Goal: Information Seeking & Learning: Learn about a topic

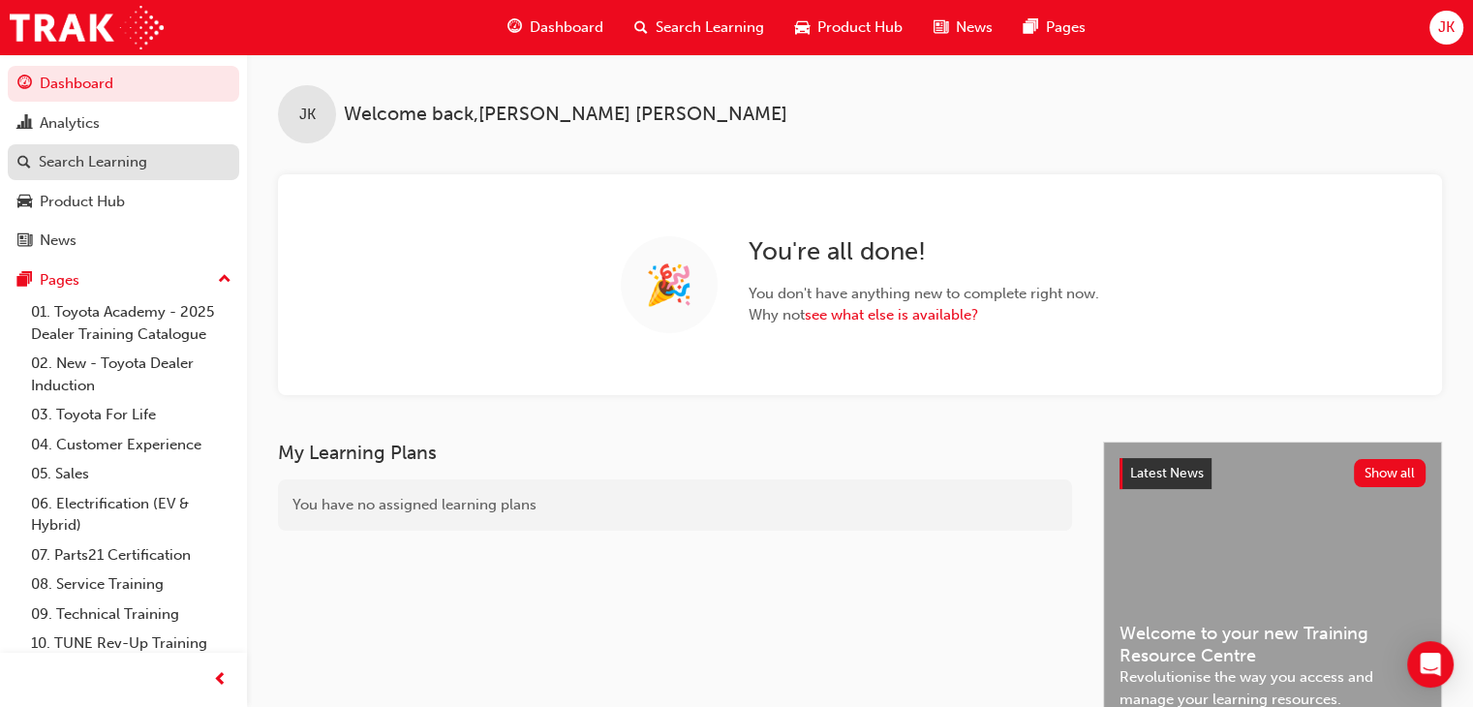
click at [78, 164] on div "Search Learning" at bounding box center [93, 162] width 108 height 22
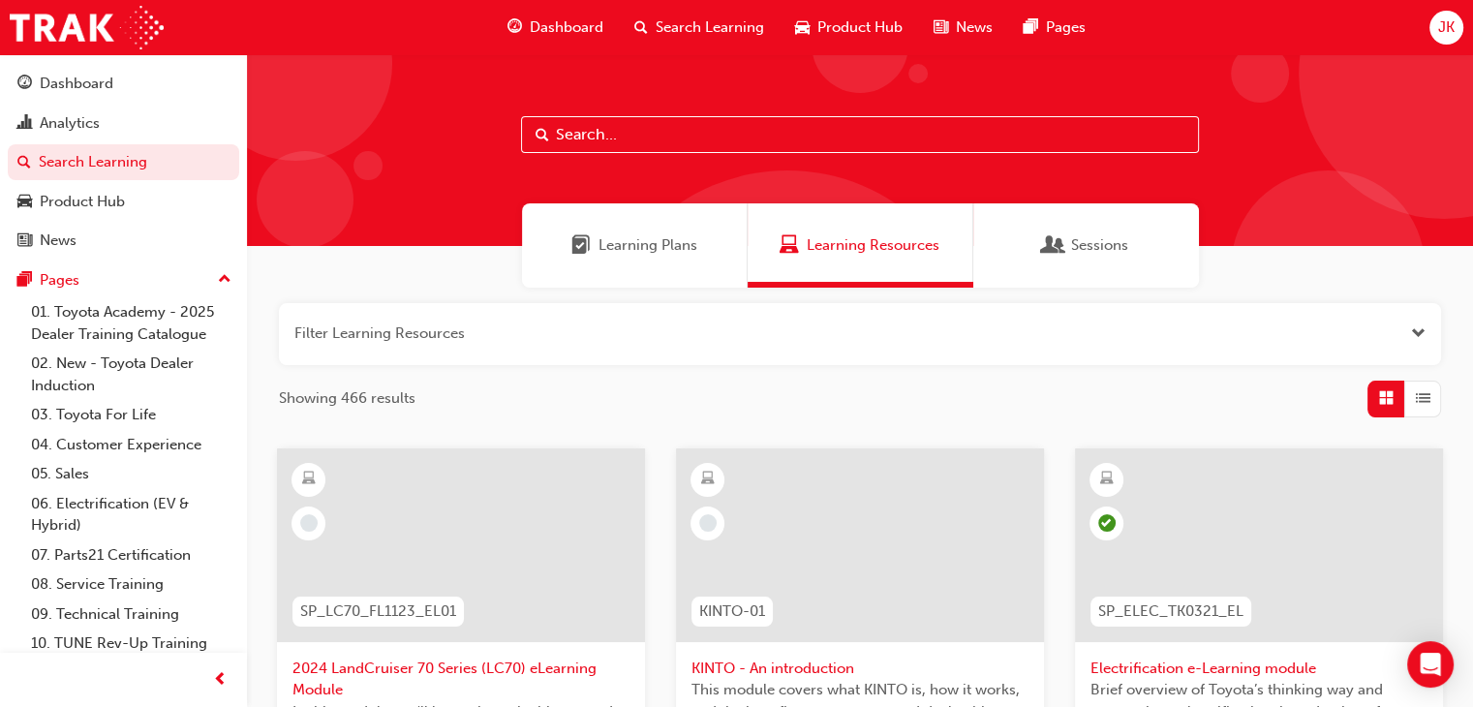
click at [558, 128] on input "text" at bounding box center [860, 134] width 678 height 37
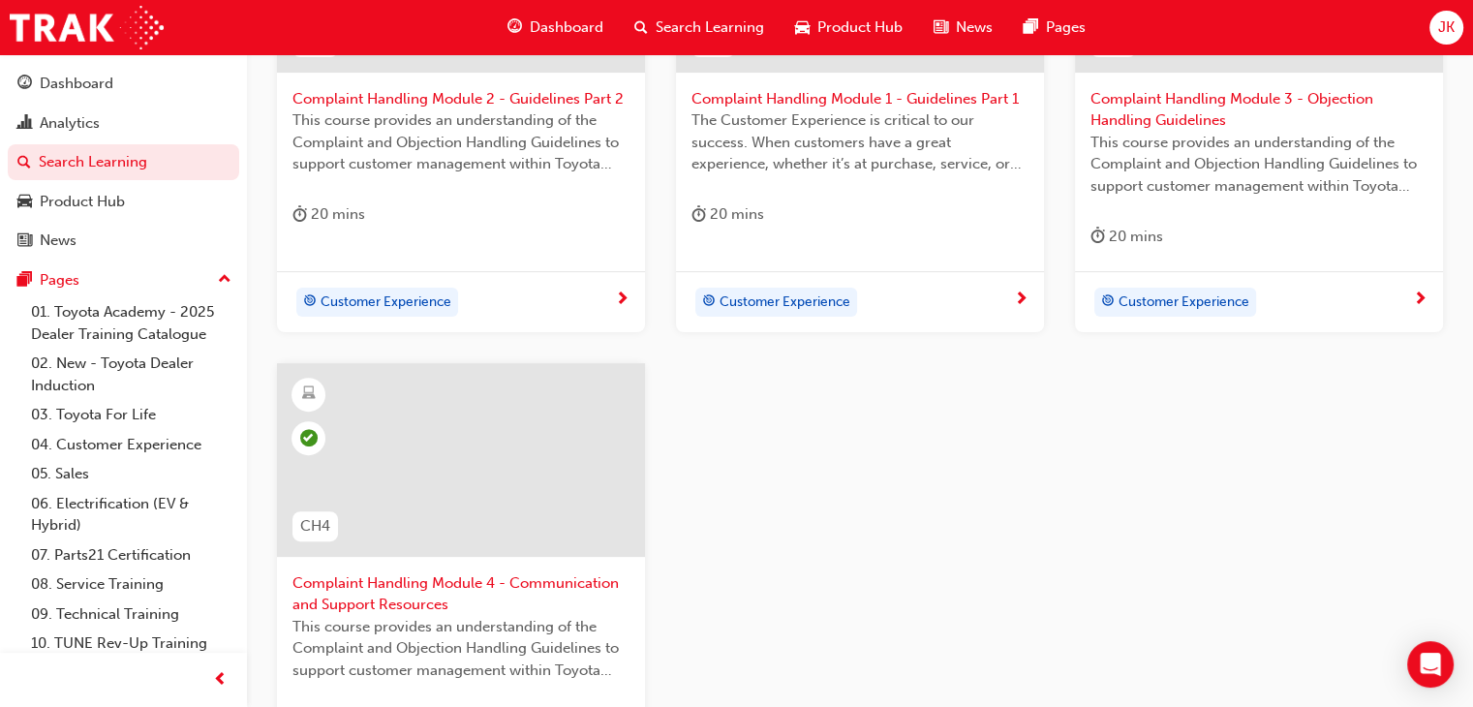
scroll to position [581, 0]
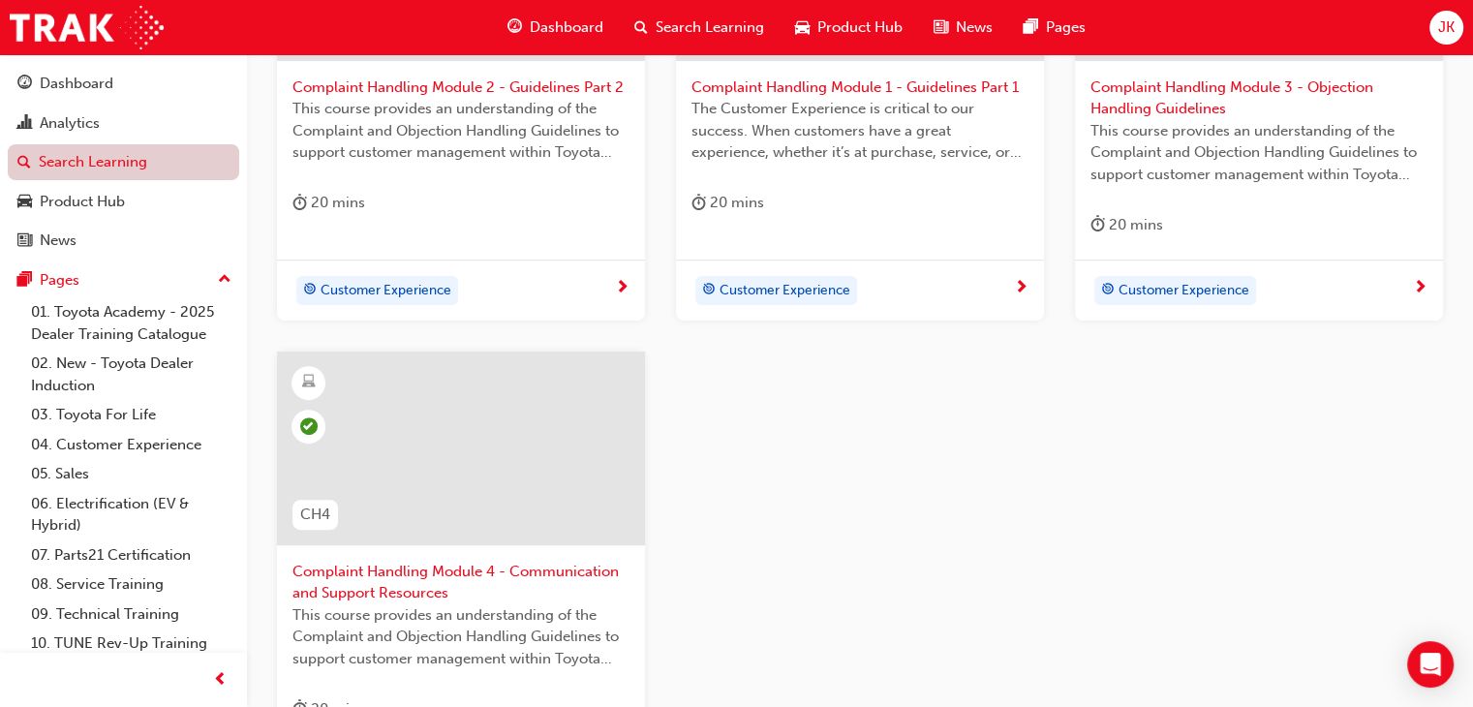
click at [81, 166] on link "Search Learning" at bounding box center [123, 162] width 231 height 36
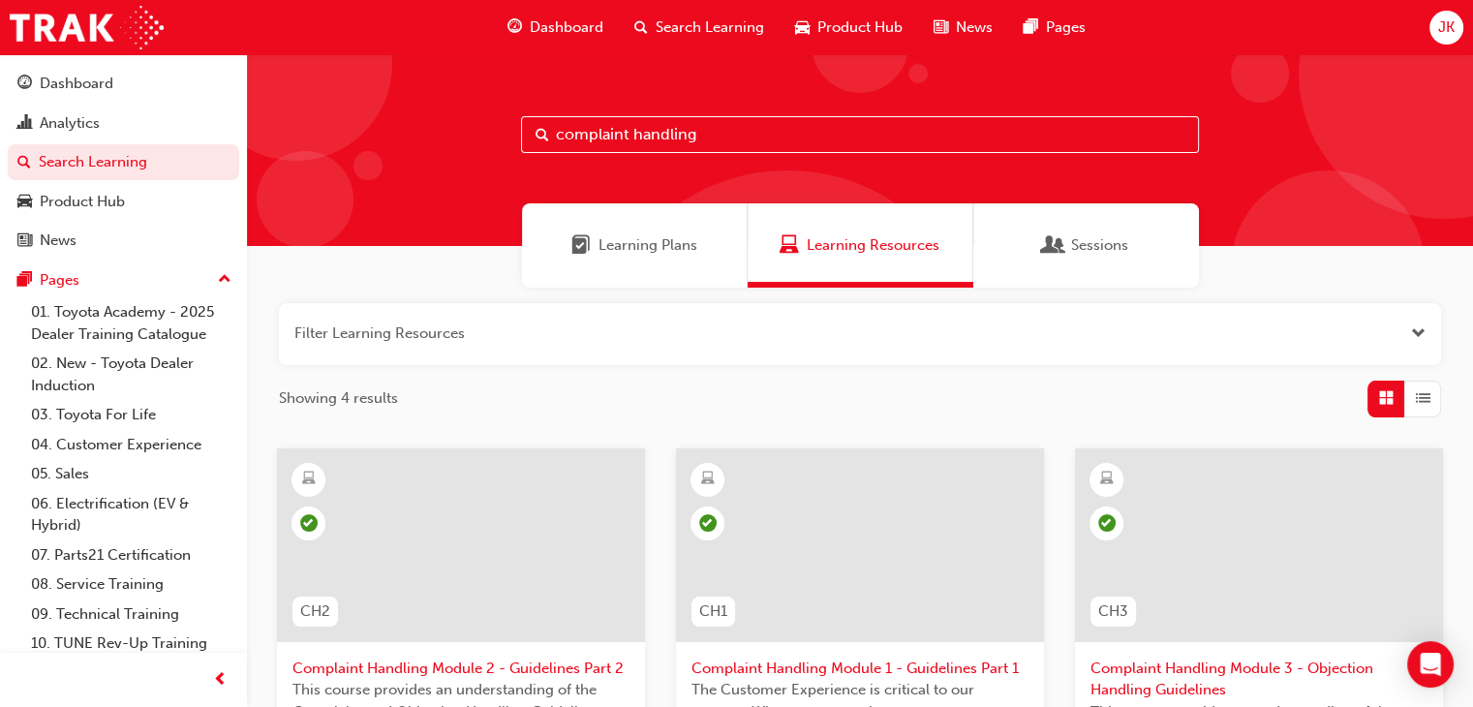
drag, startPoint x: 707, startPoint y: 140, endPoint x: 538, endPoint y: 154, distance: 169.0
click at [538, 154] on div "complaint handling" at bounding box center [860, 150] width 1226 height 192
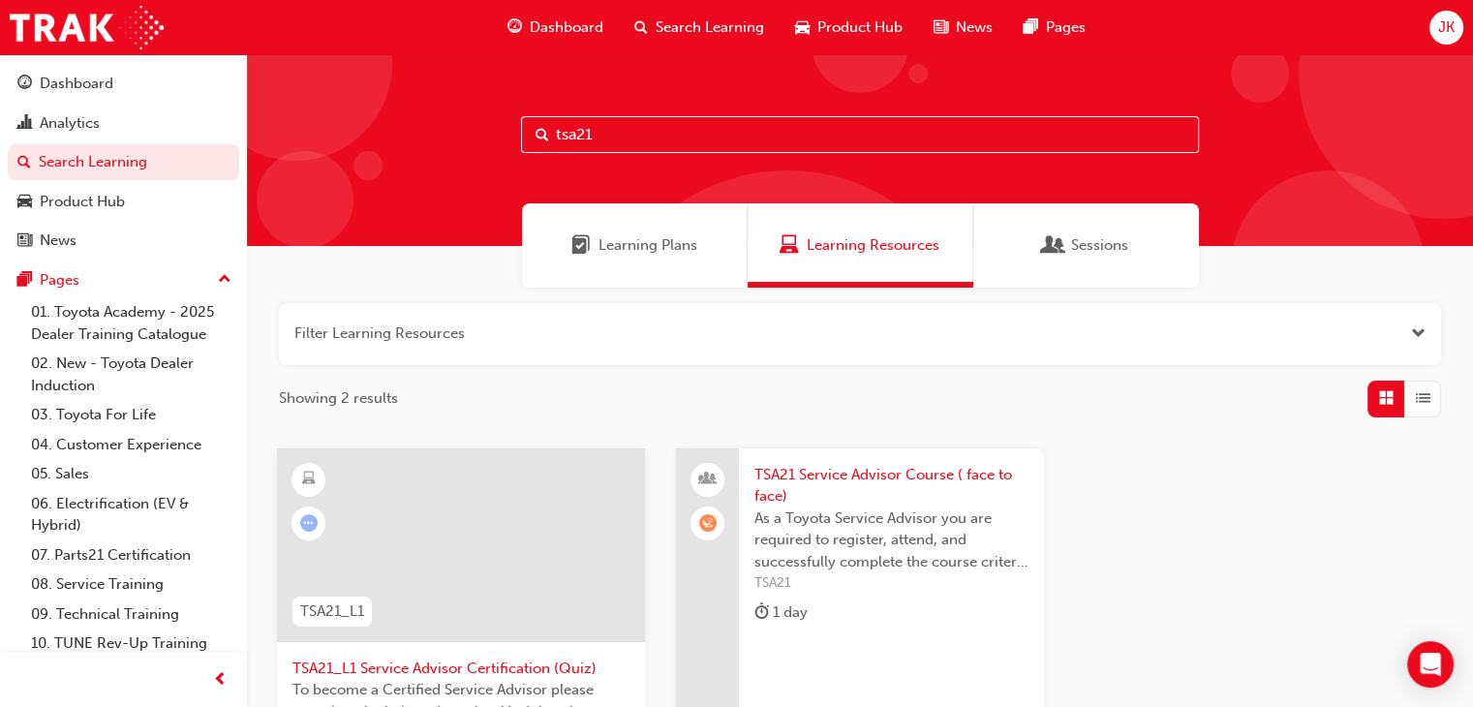
type input "tsa21"
click at [631, 245] on span "Learning Plans" at bounding box center [647, 245] width 99 height 22
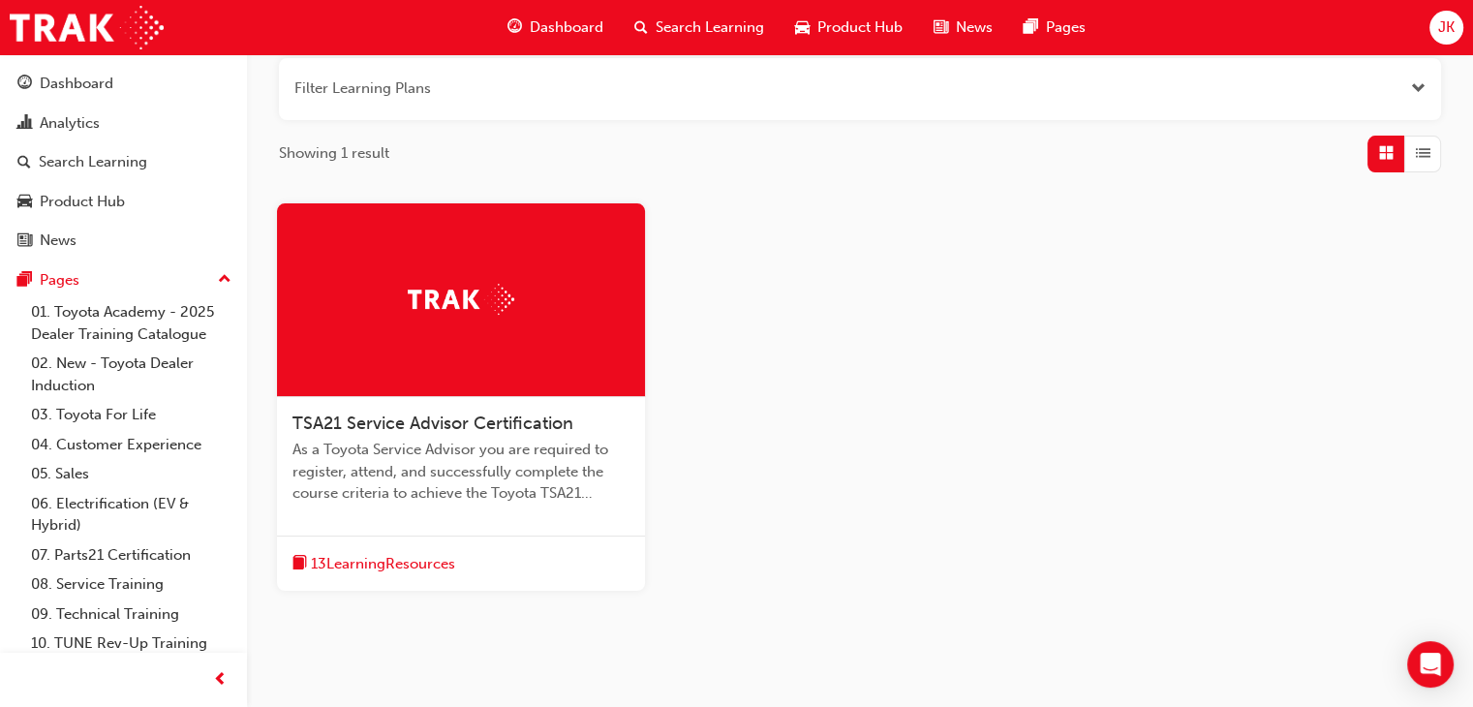
scroll to position [290, 0]
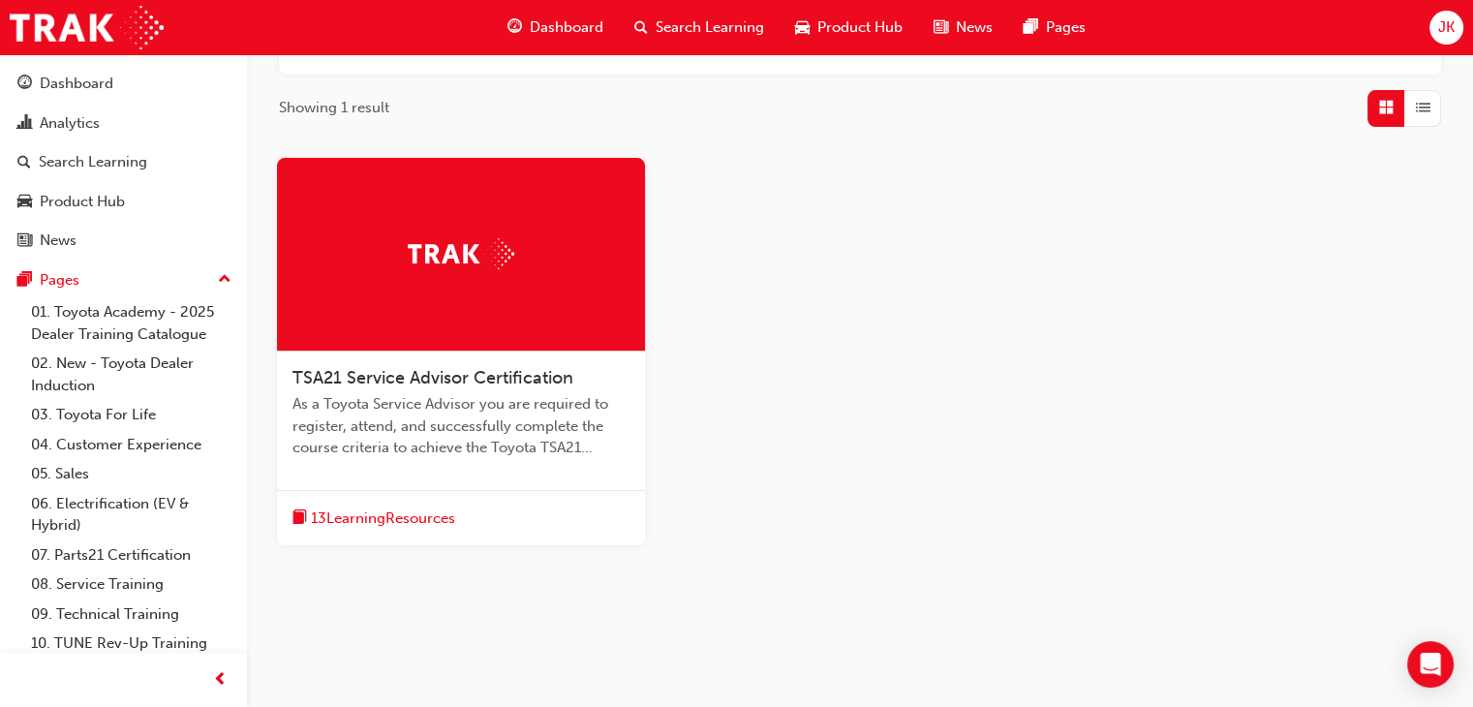
click at [400, 521] on span "13 Learning Resources" at bounding box center [383, 518] width 144 height 22
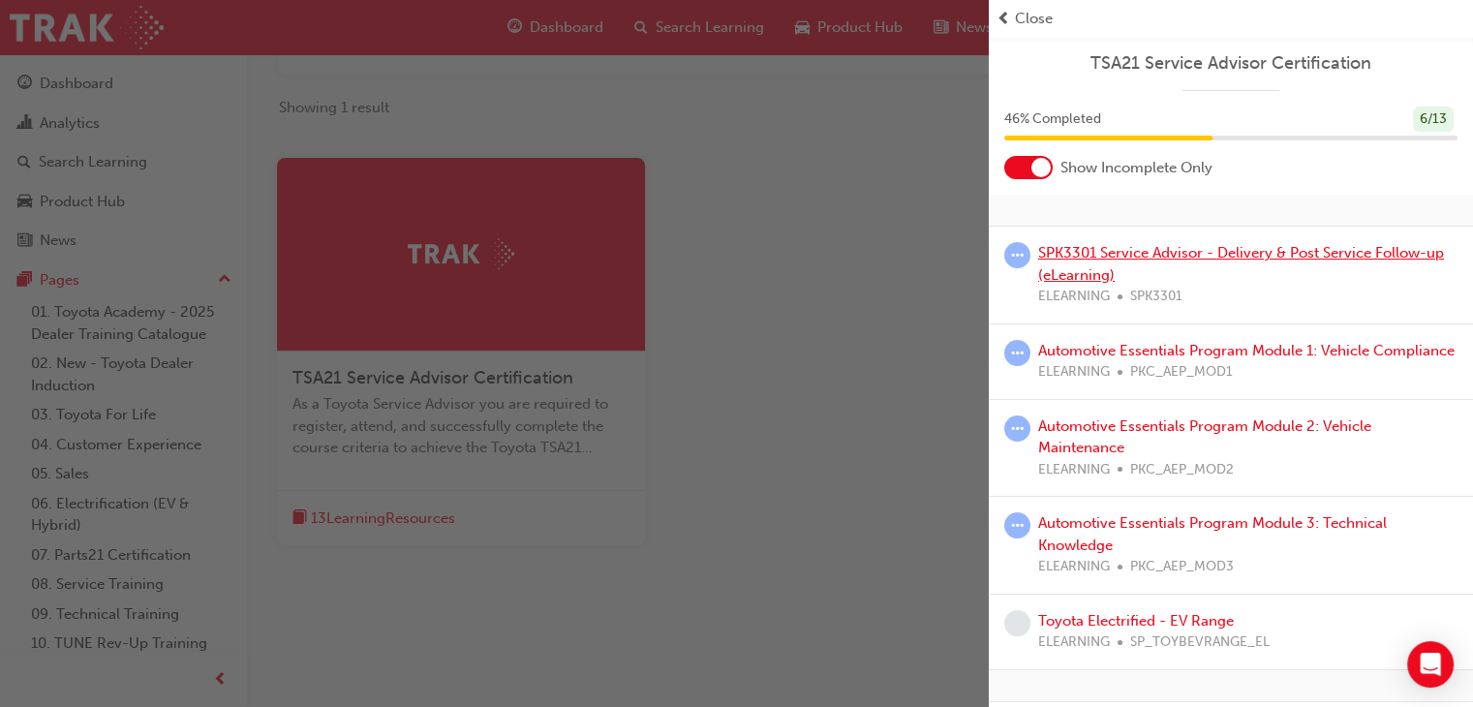
click at [1088, 273] on link "SPK3301 Service Advisor - Delivery & Post Service Follow-up (eLearning)" at bounding box center [1241, 264] width 406 height 40
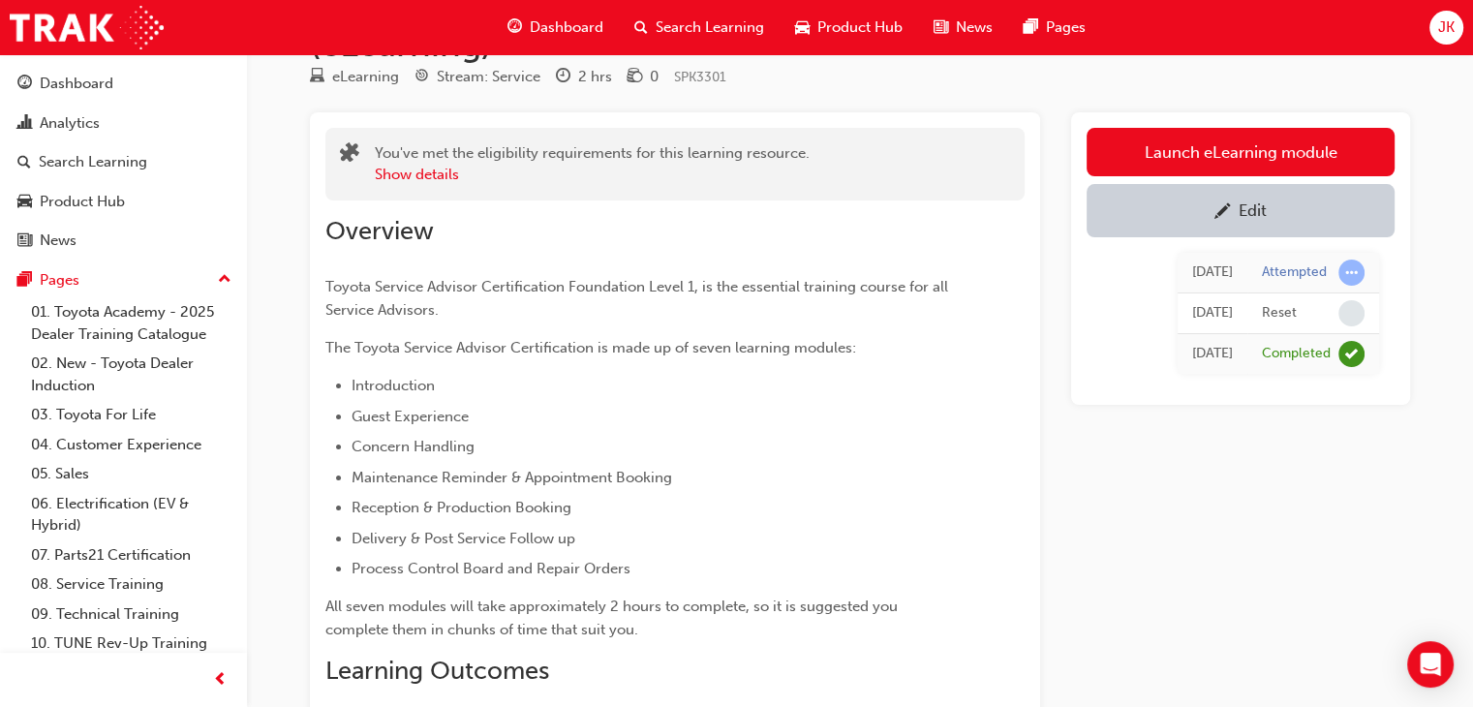
scroll to position [97, 0]
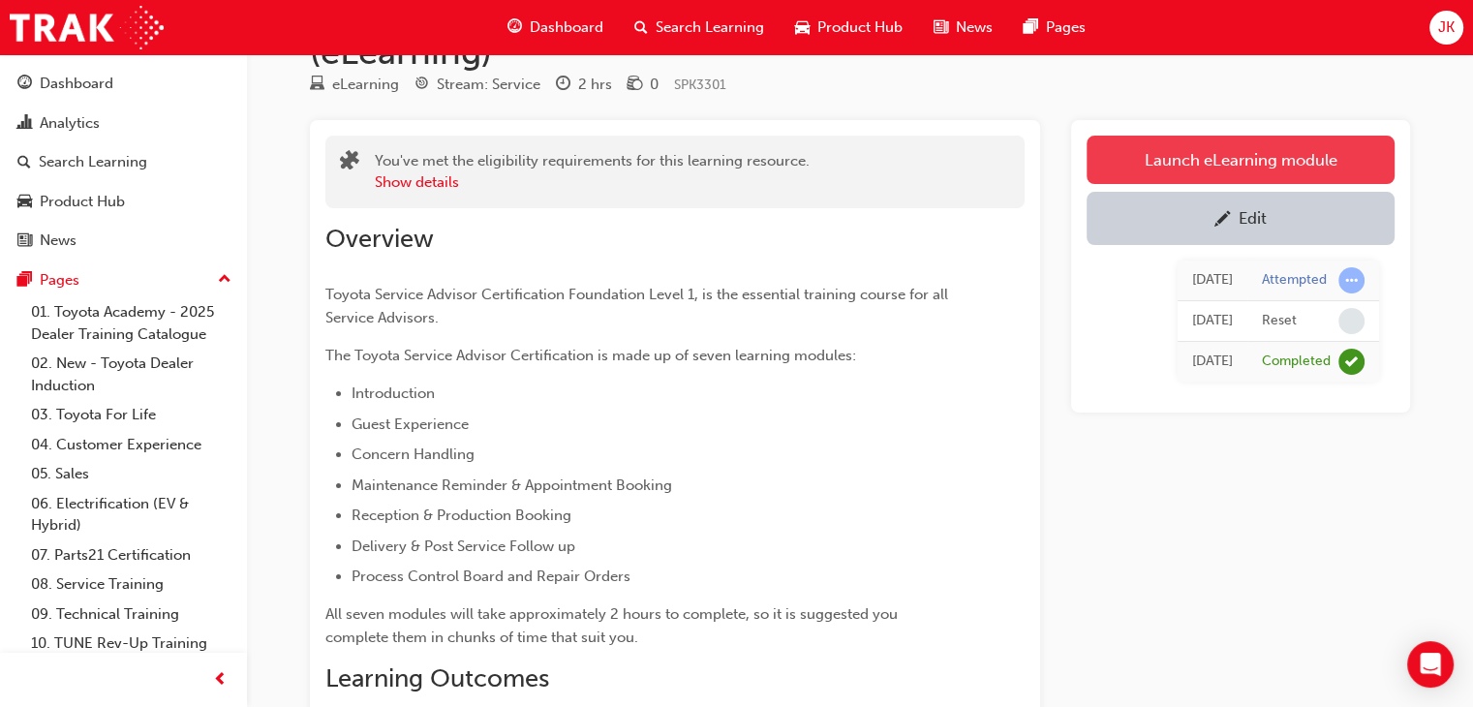
click at [1204, 166] on link "Launch eLearning module" at bounding box center [1240, 160] width 308 height 48
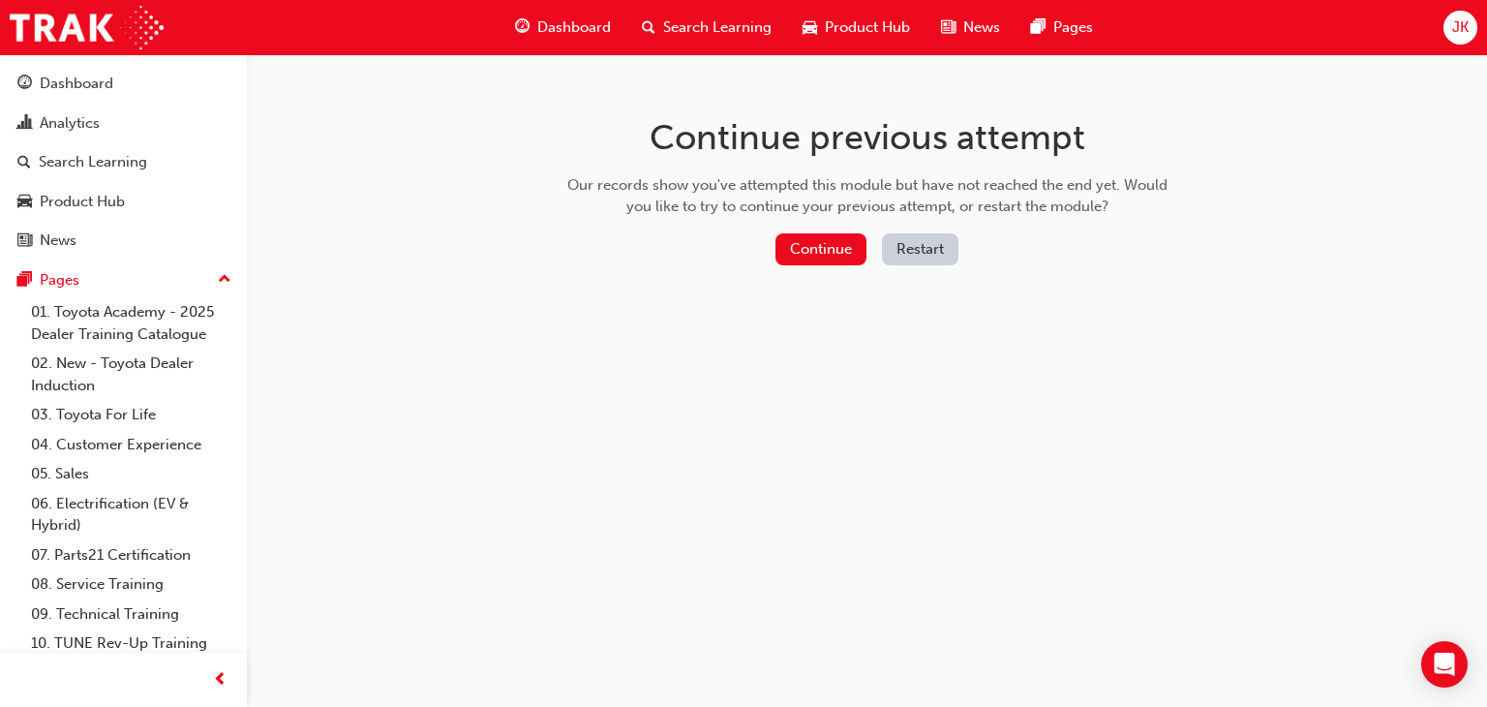
click at [924, 250] on button "Restart" at bounding box center [920, 249] width 76 height 32
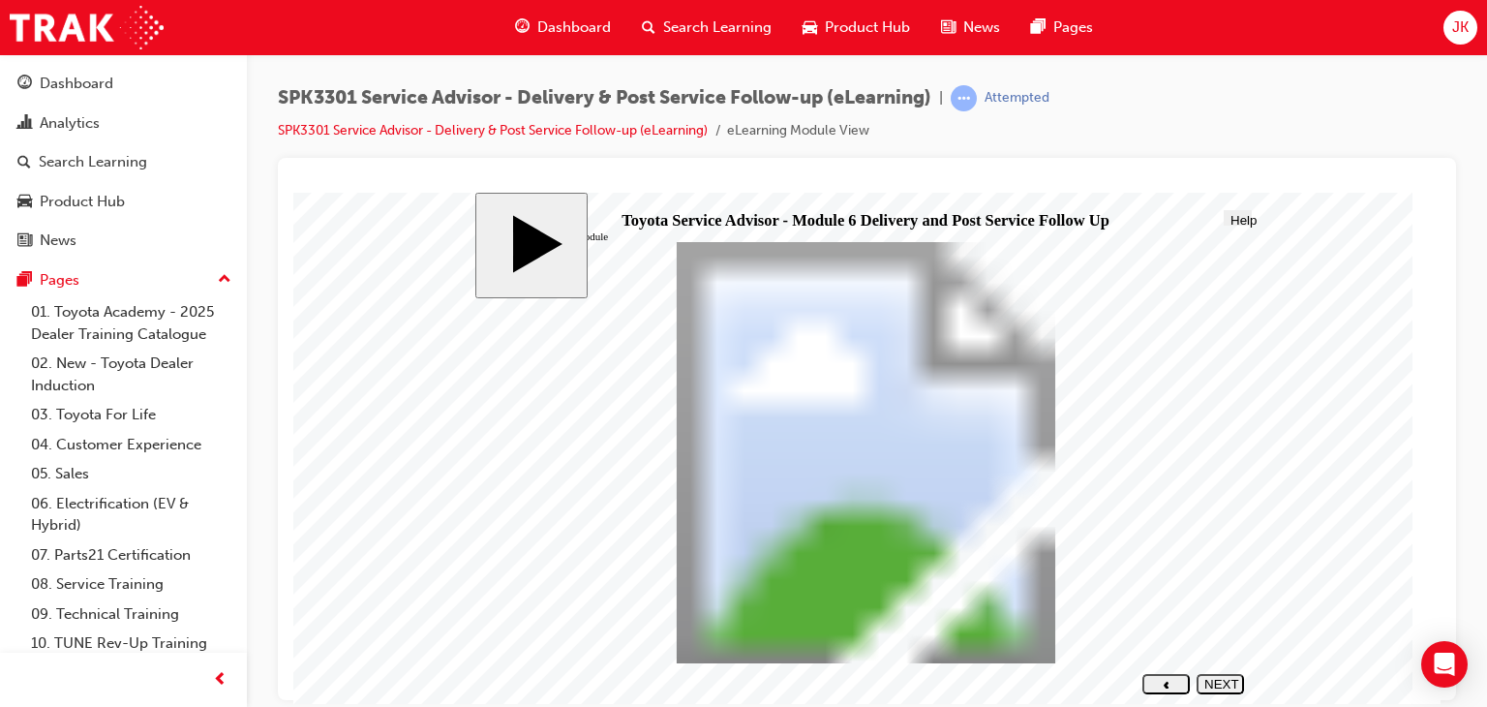
click at [1212, 684] on div "NEXT" at bounding box center [1220, 690] width 32 height 29
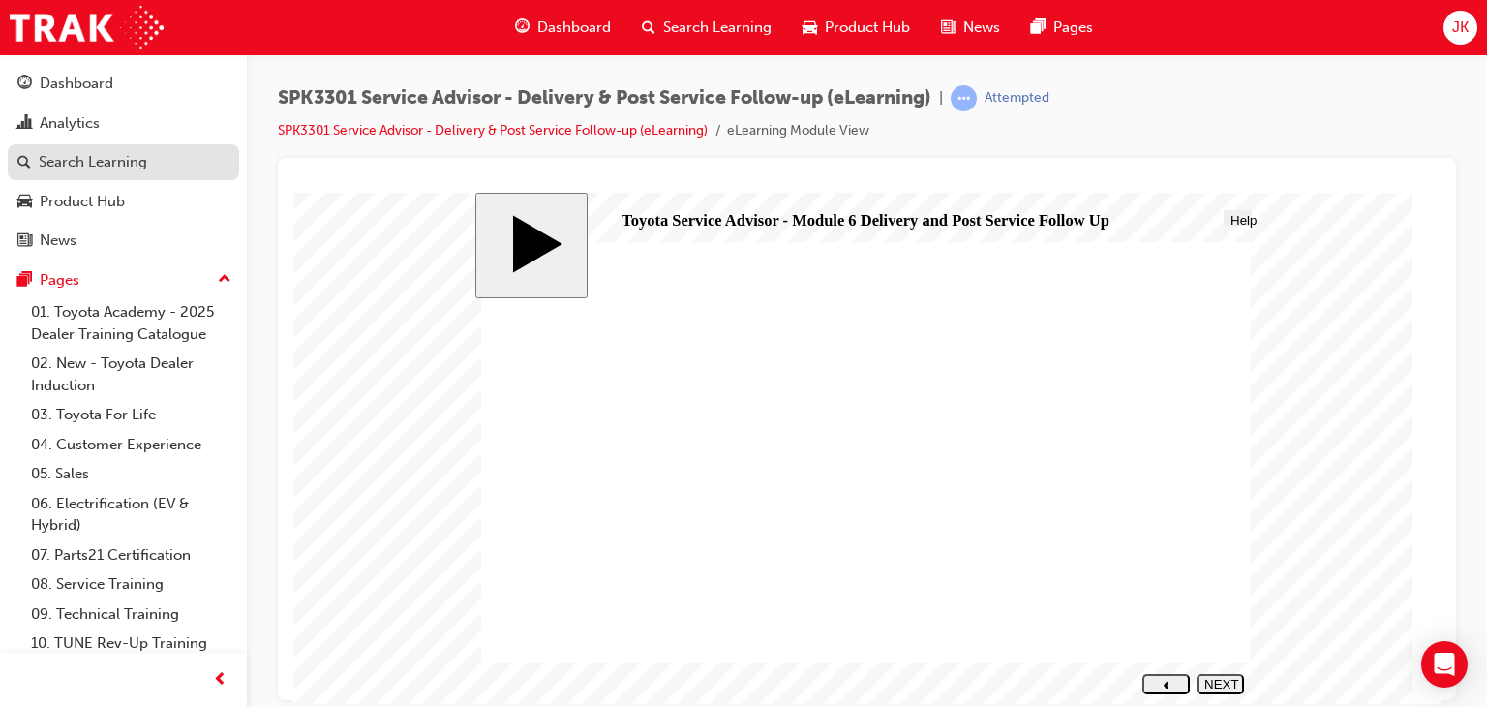
click at [121, 159] on div "Search Learning" at bounding box center [93, 162] width 108 height 22
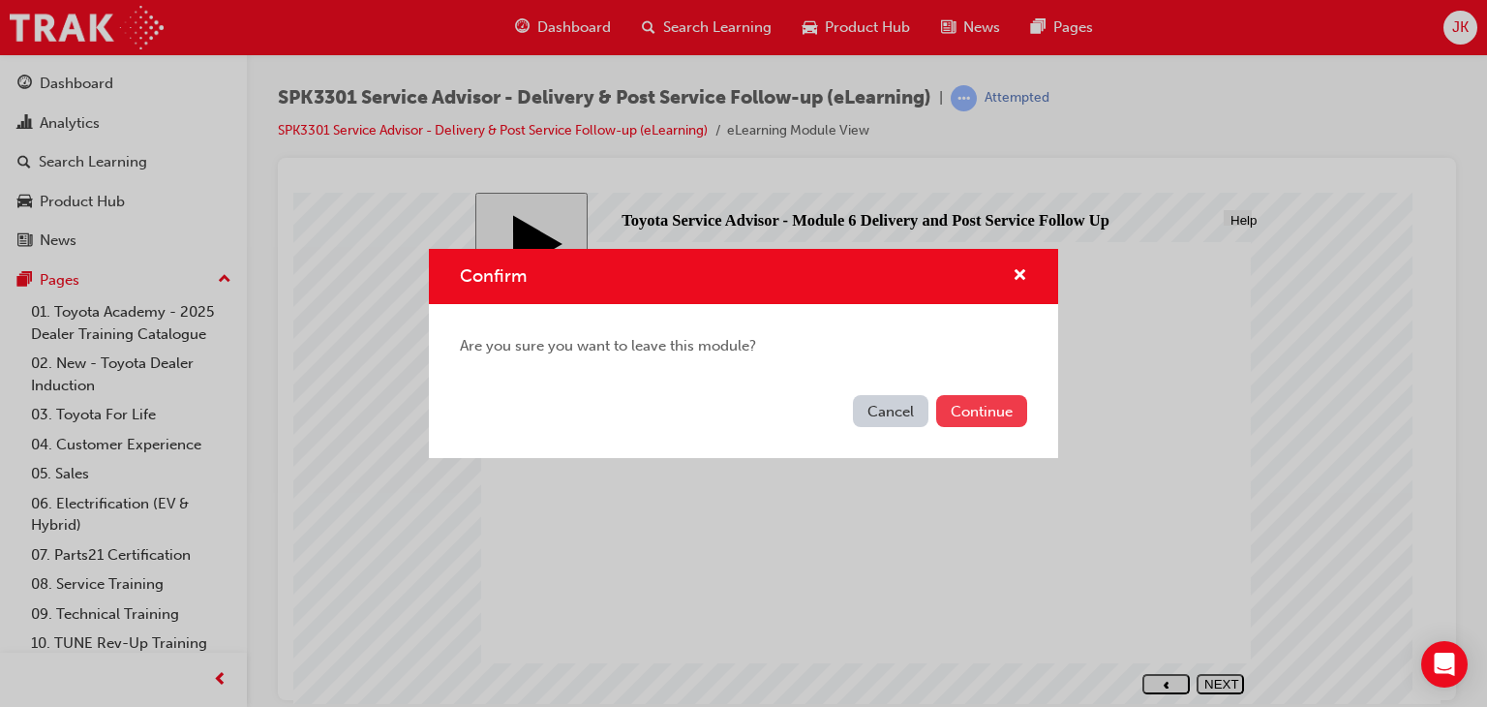
click at [991, 411] on button "Continue" at bounding box center [981, 411] width 91 height 32
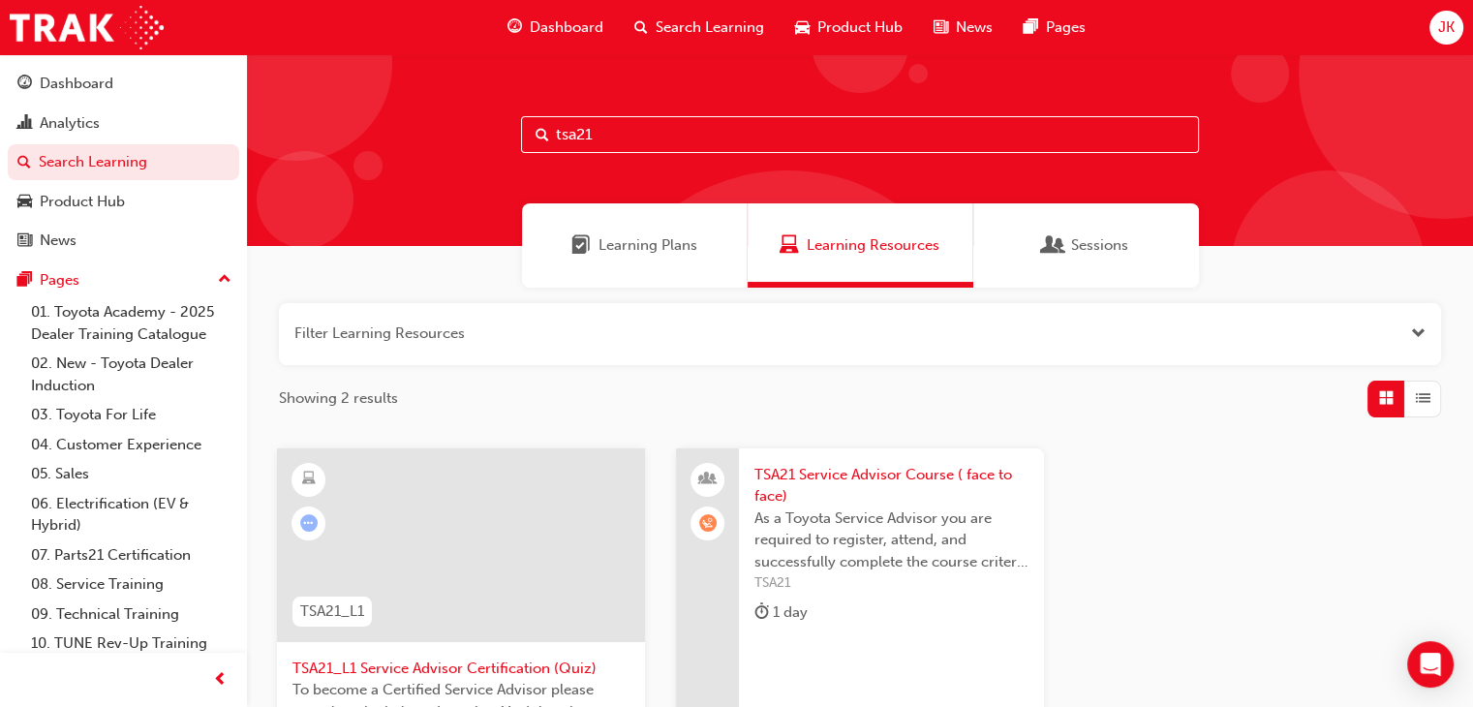
drag, startPoint x: 624, startPoint y: 122, endPoint x: 538, endPoint y: 180, distance: 103.9
click at [532, 183] on div "tsa21" at bounding box center [860, 150] width 1226 height 192
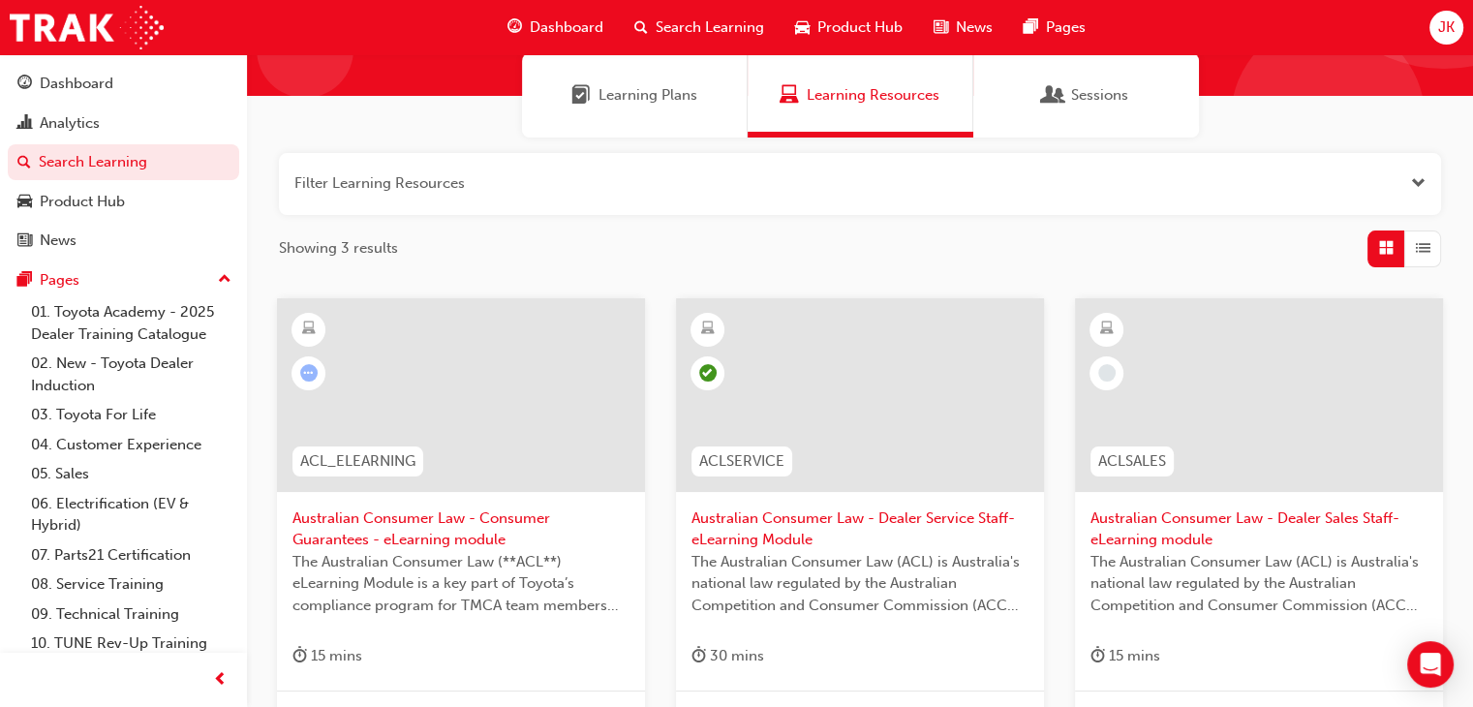
scroll to position [194, 0]
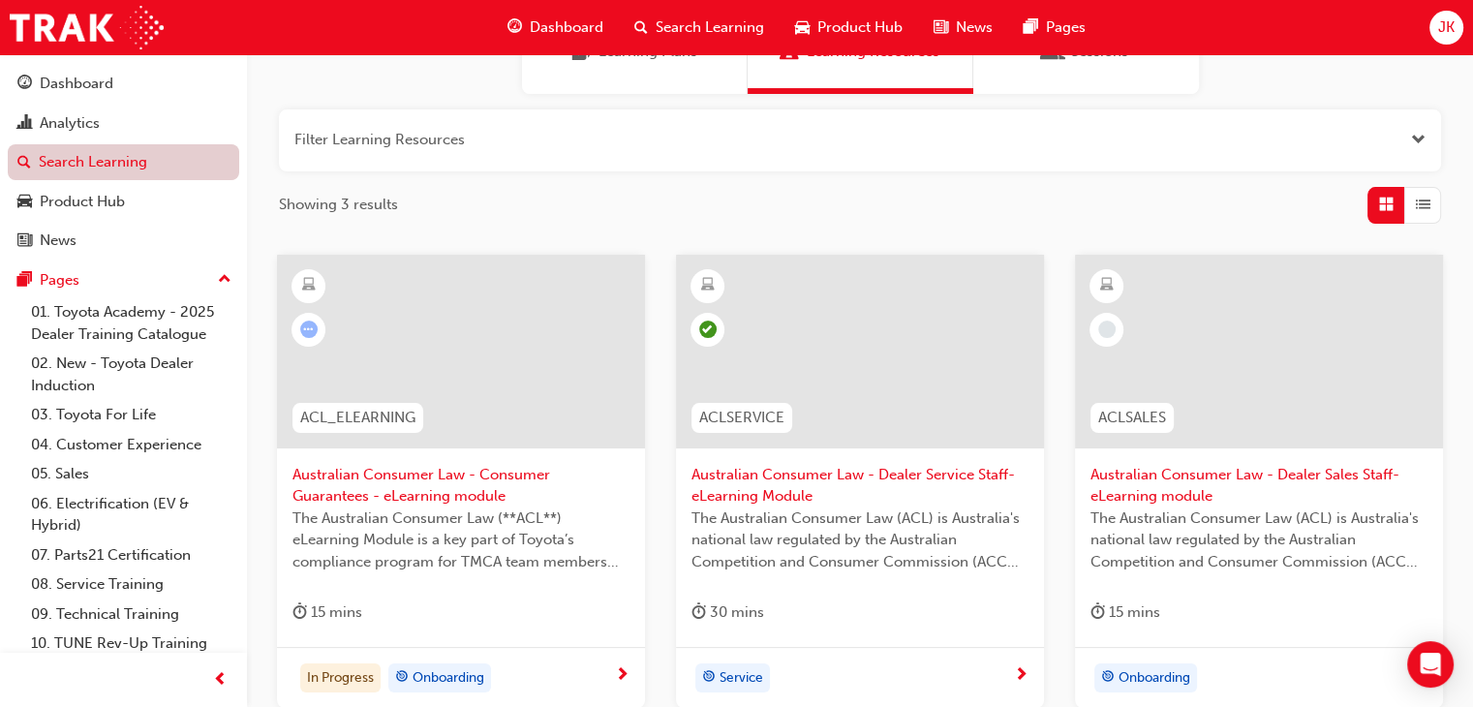
click at [65, 156] on link "Search Learning" at bounding box center [123, 162] width 231 height 36
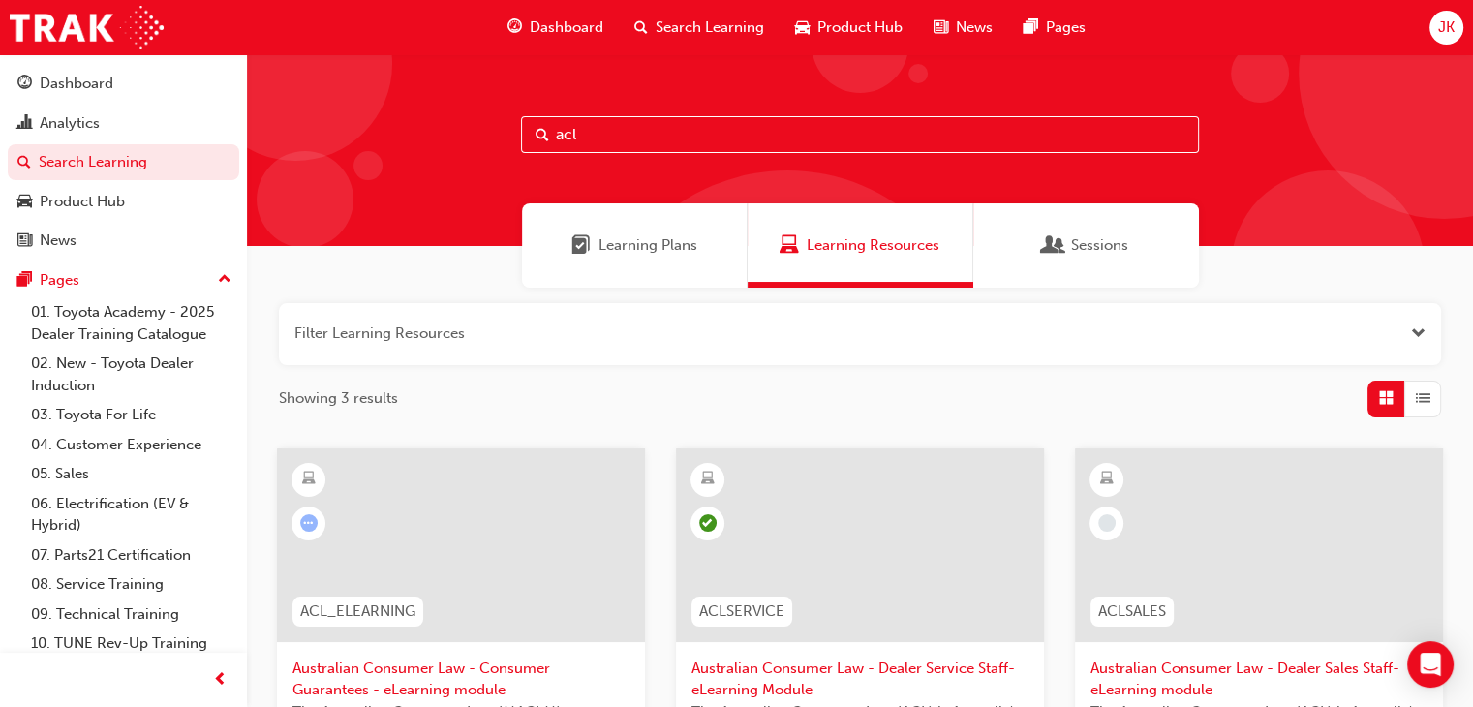
drag, startPoint x: 581, startPoint y: 129, endPoint x: 515, endPoint y: 166, distance: 75.4
click at [515, 166] on div "acl" at bounding box center [860, 150] width 1226 height 192
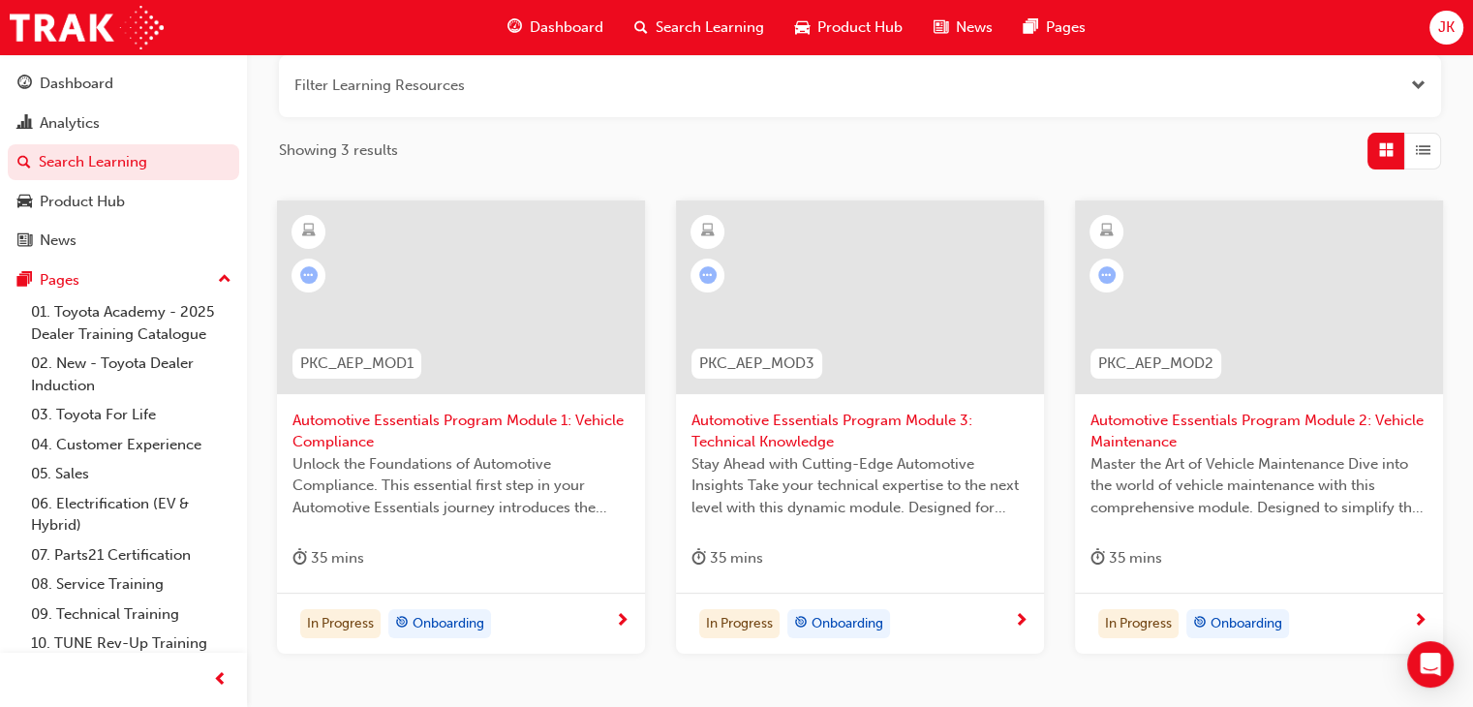
scroll to position [290, 0]
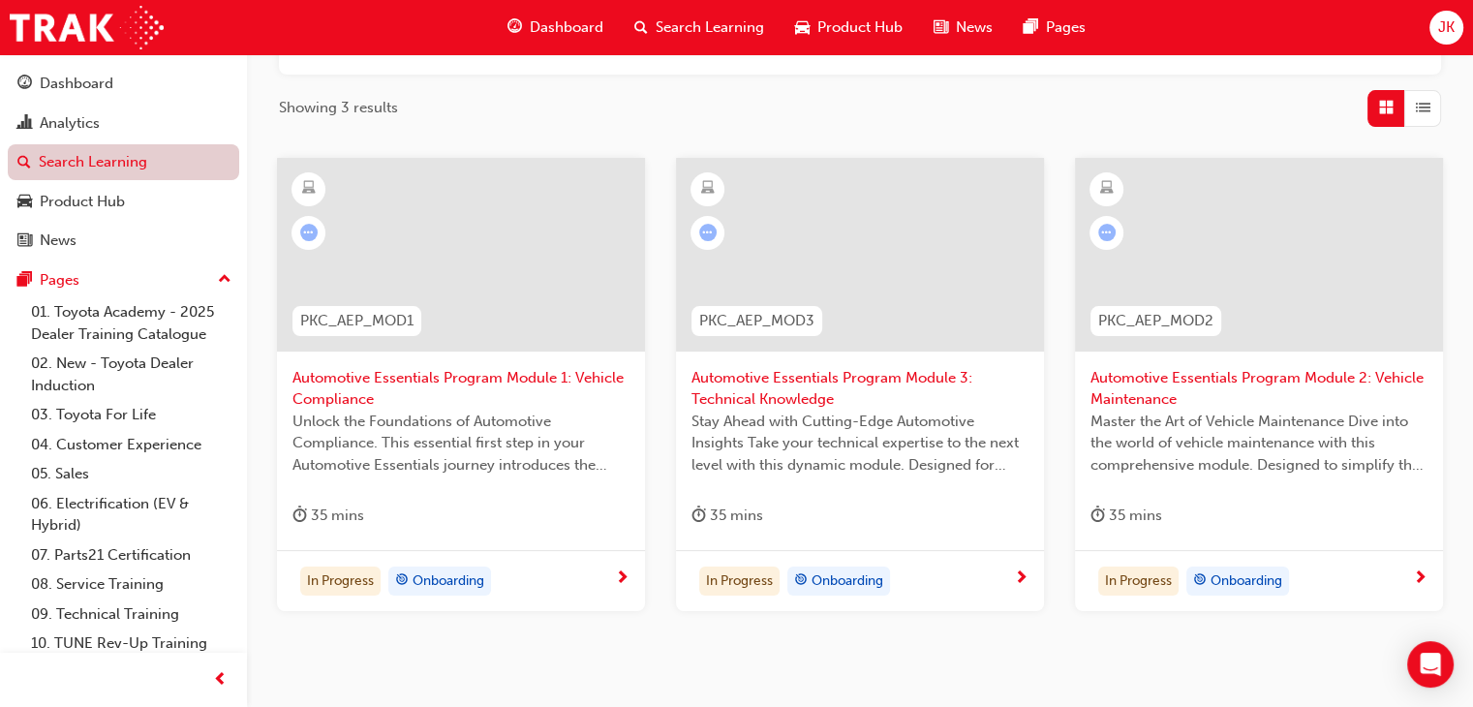
click at [90, 167] on link "Search Learning" at bounding box center [123, 162] width 231 height 36
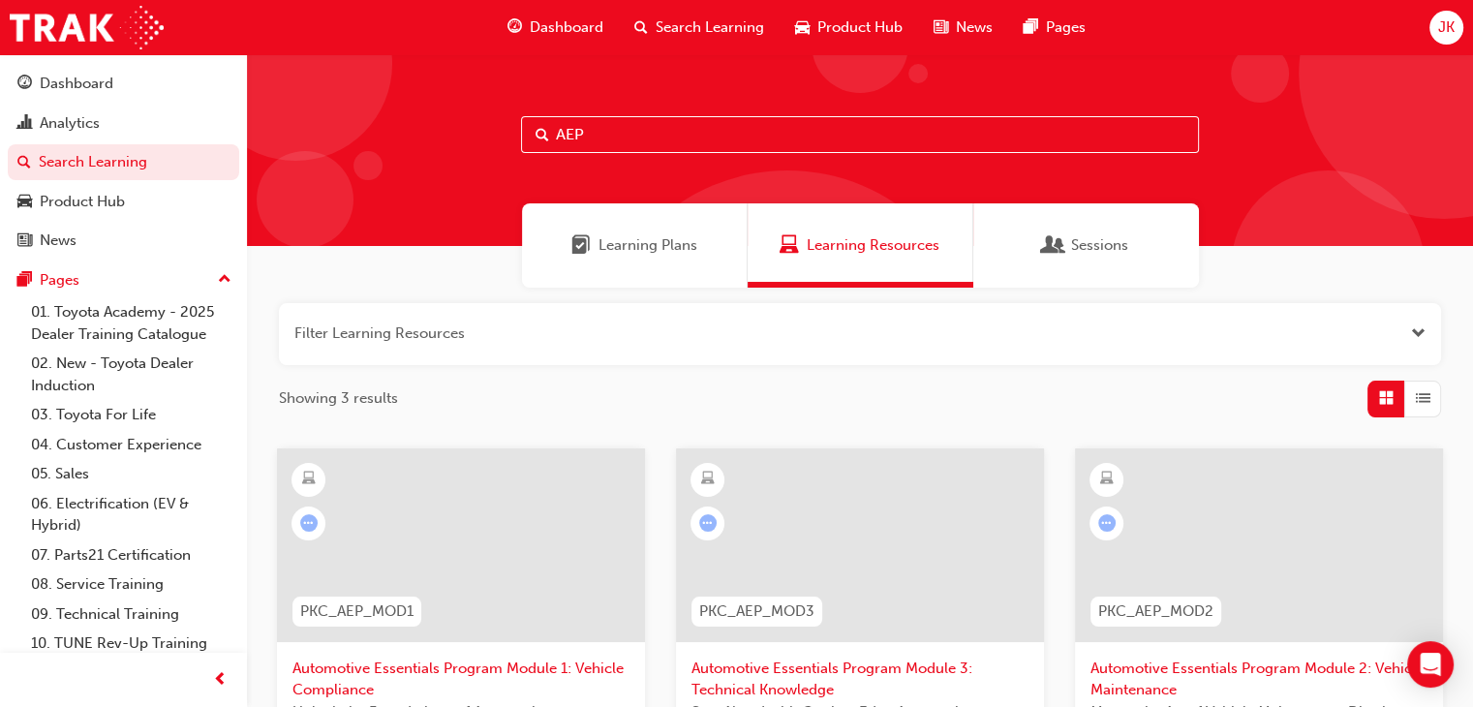
drag, startPoint x: 591, startPoint y: 134, endPoint x: 475, endPoint y: 180, distance: 124.2
click at [472, 184] on div "AEP" at bounding box center [860, 150] width 1226 height 192
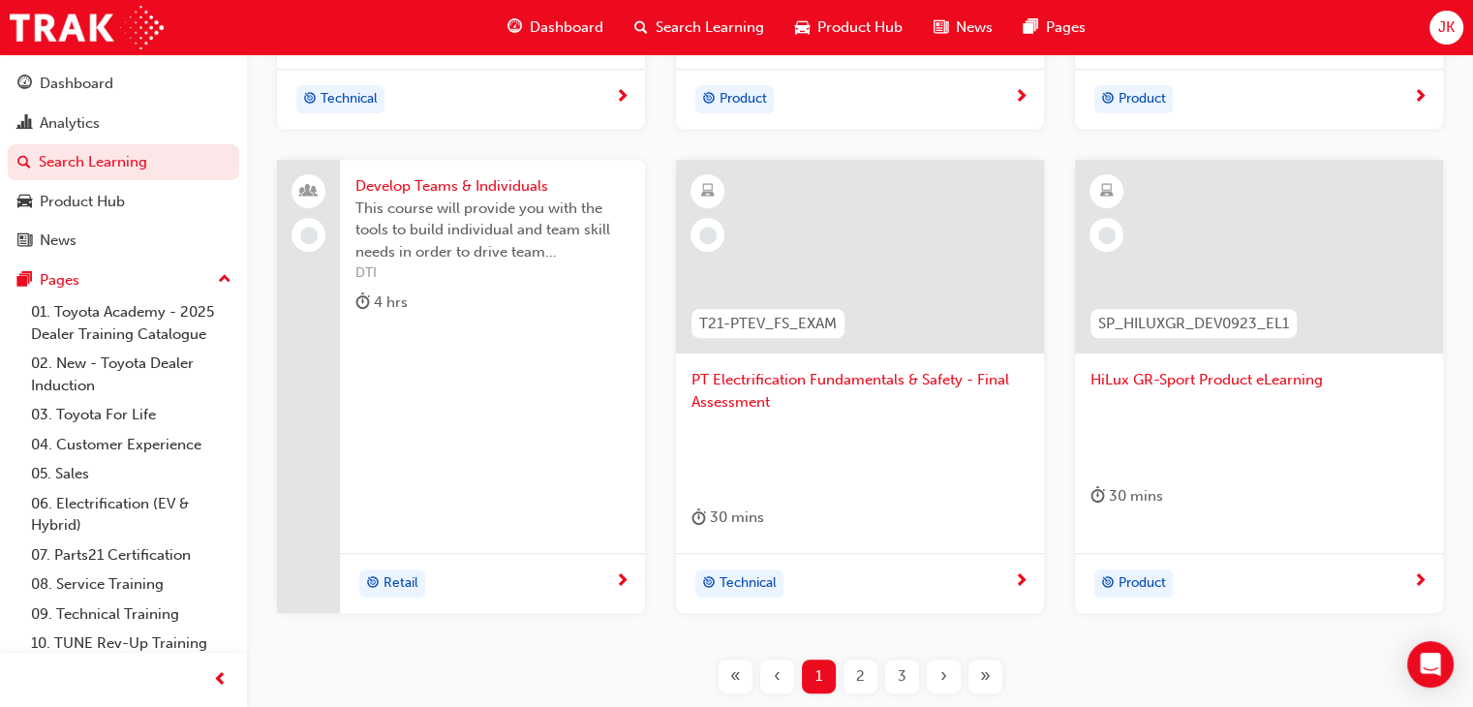
scroll to position [529, 0]
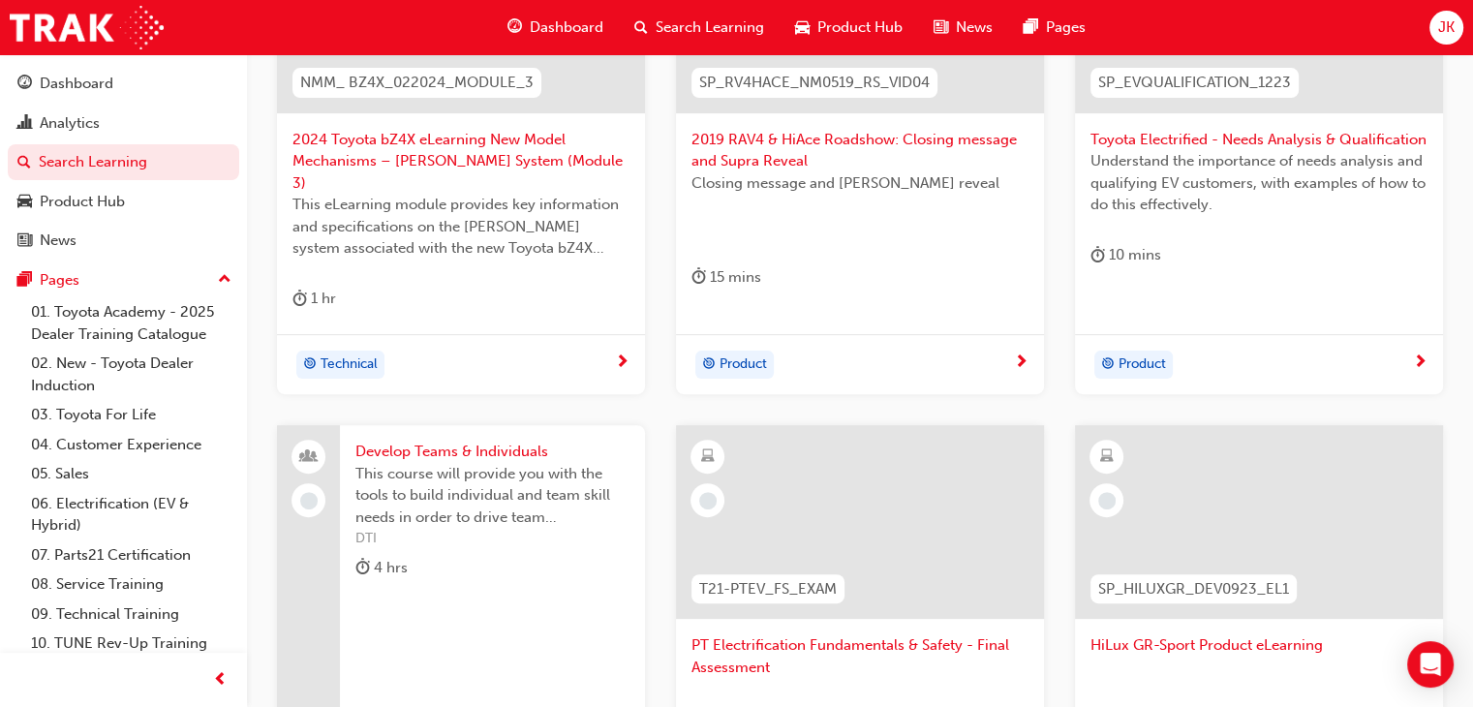
type input "EV"
click at [1255, 350] on div "Product" at bounding box center [1251, 364] width 322 height 29
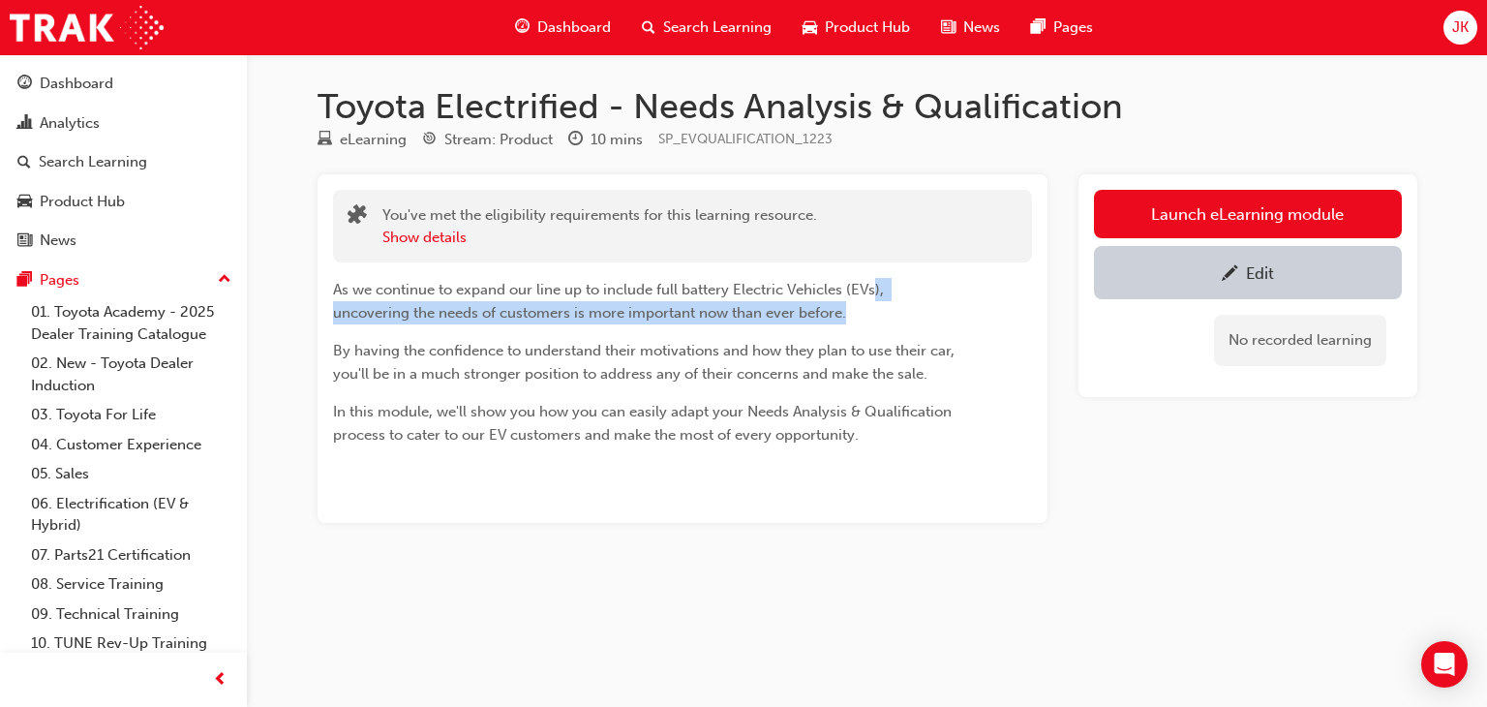
drag, startPoint x: 889, startPoint y: 307, endPoint x: 895, endPoint y: 320, distance: 14.7
click at [936, 318] on p "As we continue to expand our line up to include full battery Electric Vehicles …" at bounding box center [647, 301] width 629 height 46
